Goal: Task Accomplishment & Management: Use online tool/utility

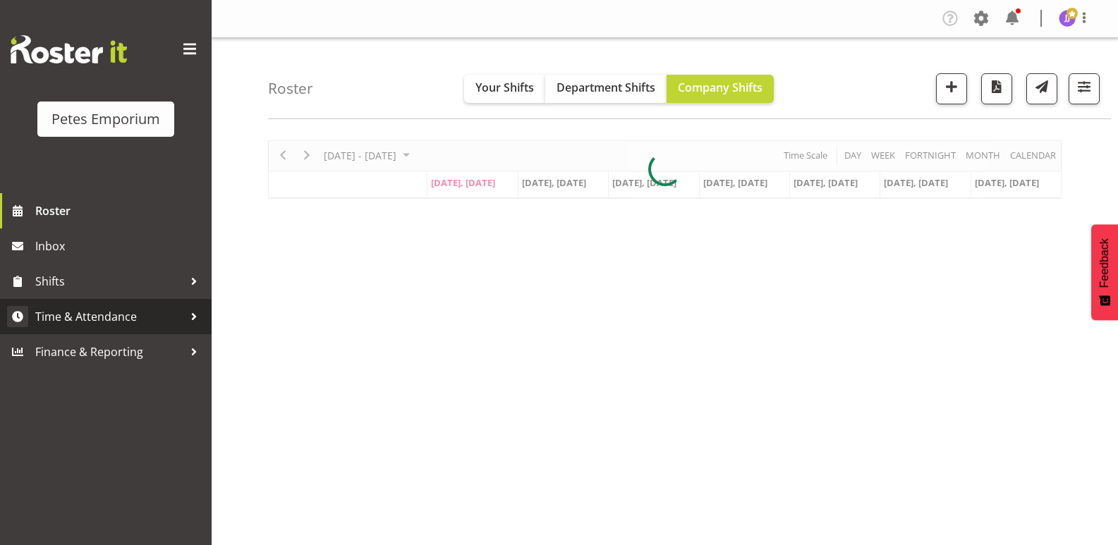
click at [116, 314] on span "Time & Attendance" at bounding box center [109, 316] width 148 height 21
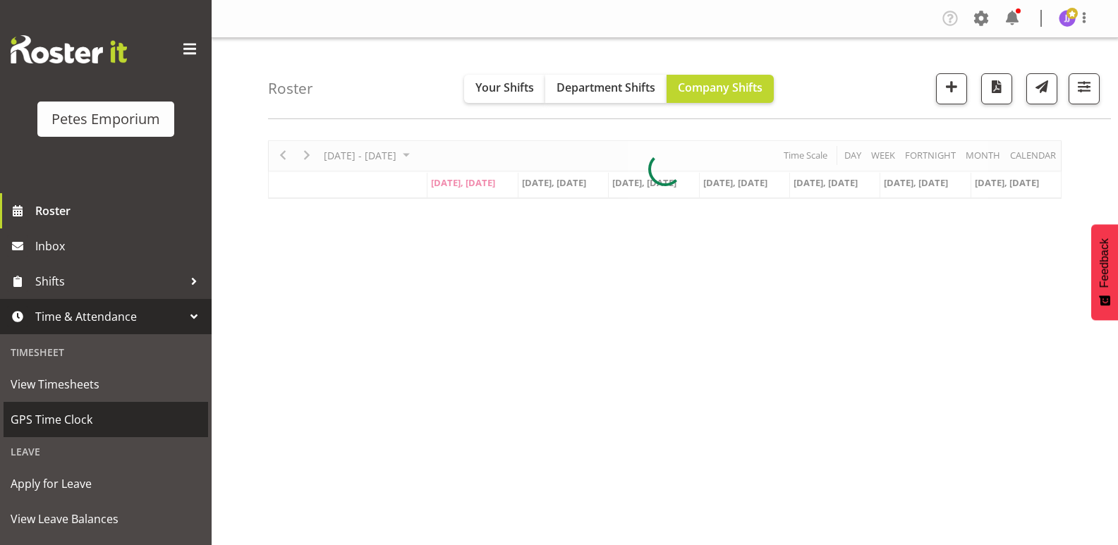
click at [104, 429] on span "GPS Time Clock" at bounding box center [106, 419] width 191 height 21
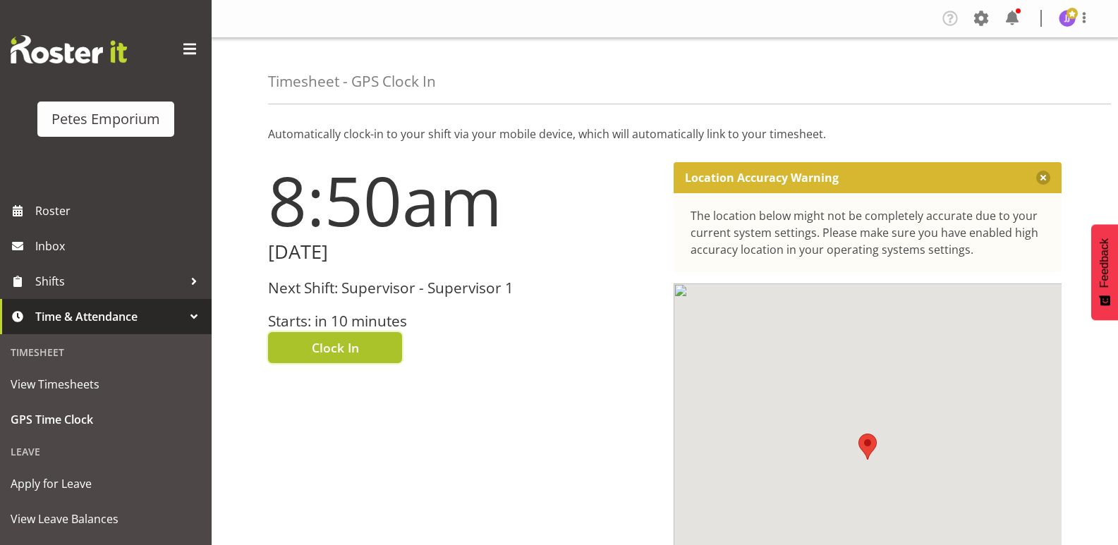
click at [358, 349] on span "Clock In" at bounding box center [335, 348] width 47 height 18
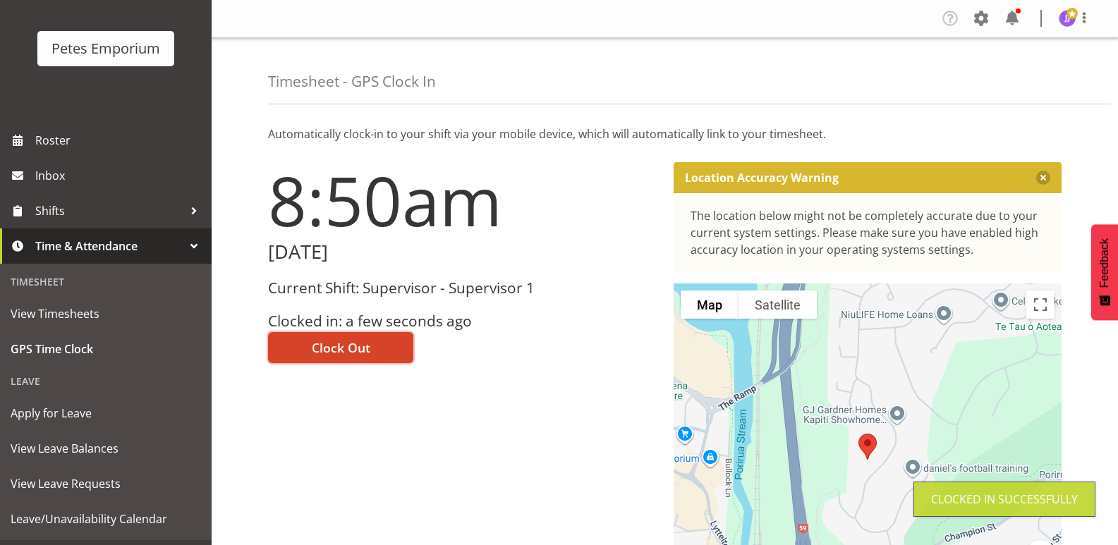
scroll to position [101, 0]
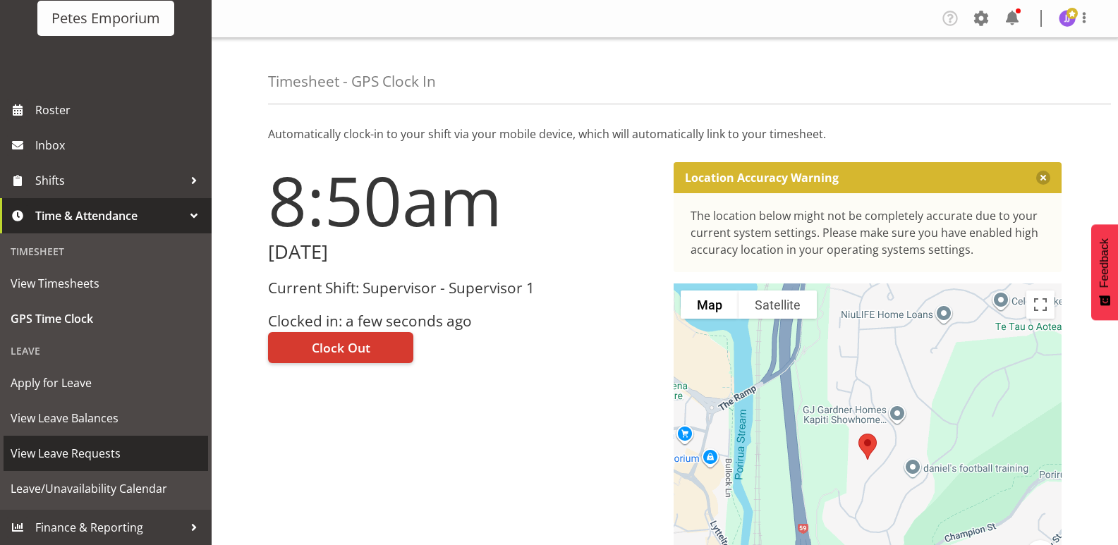
click at [107, 455] on span "View Leave Requests" at bounding box center [106, 453] width 191 height 21
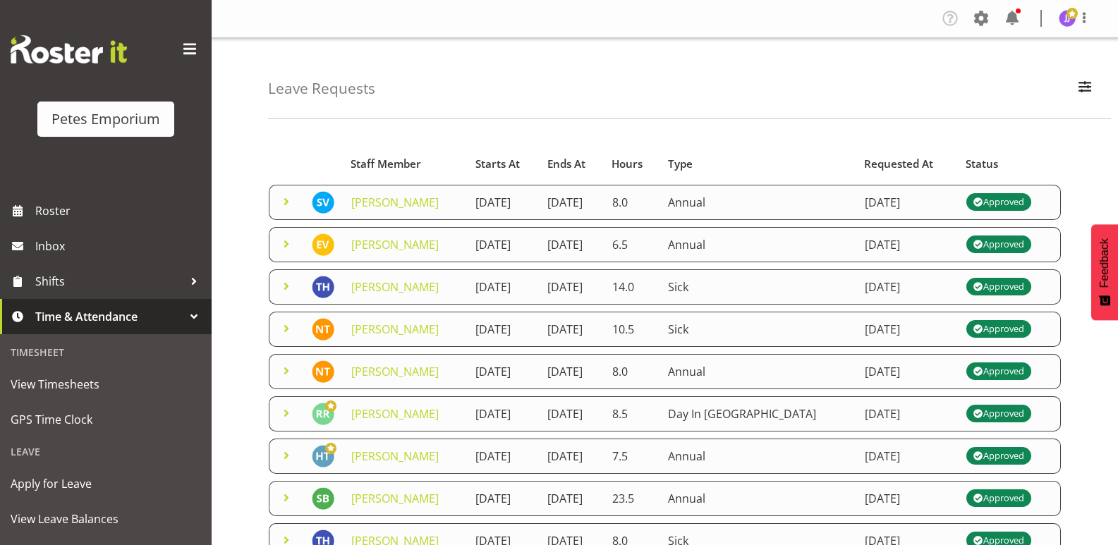
click at [1070, 23] on img at bounding box center [1067, 18] width 17 height 17
click at [1015, 69] on link "Log Out" at bounding box center [1024, 73] width 135 height 25
